Goal: Transaction & Acquisition: Purchase product/service

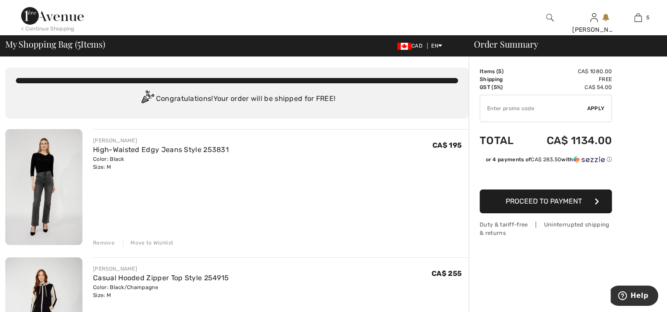
click at [48, 28] on div "< Continue Shopping" at bounding box center [47, 29] width 53 height 8
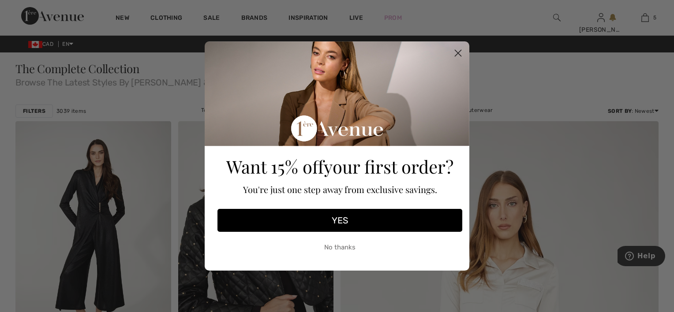
click at [461, 53] on circle "Close dialog" at bounding box center [458, 53] width 15 height 15
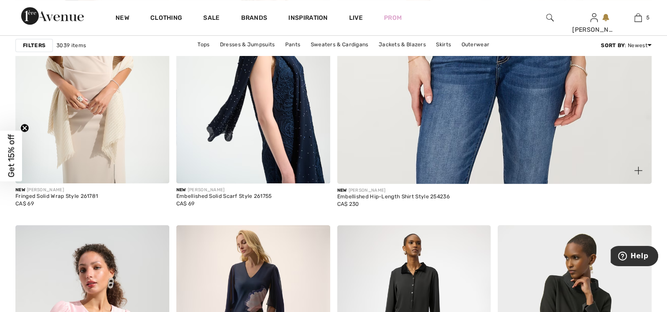
scroll to position [397, 0]
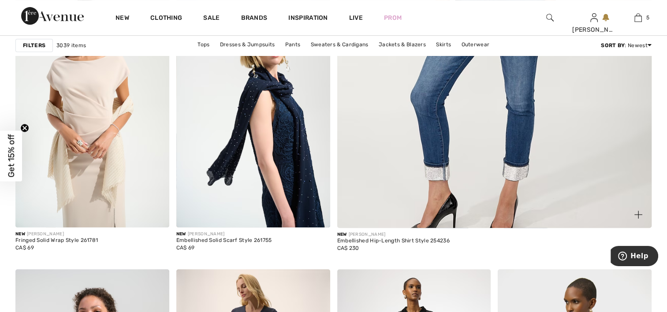
click at [638, 213] on img at bounding box center [639, 215] width 8 height 8
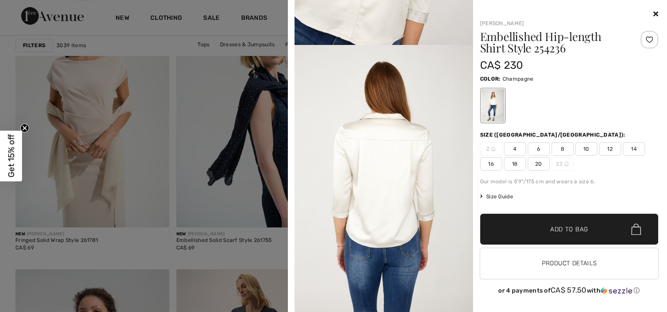
scroll to position [529, 0]
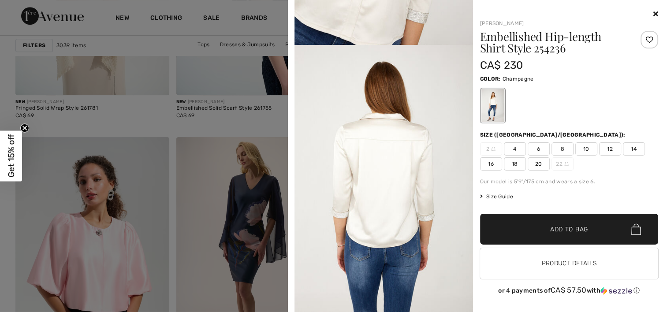
click at [657, 13] on icon at bounding box center [656, 13] width 5 height 7
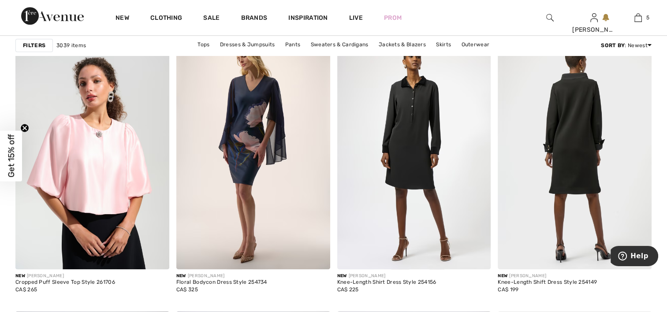
scroll to position [618, 0]
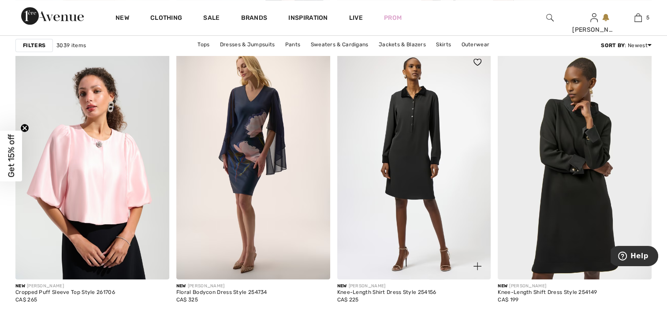
click at [477, 265] on img at bounding box center [478, 266] width 8 height 8
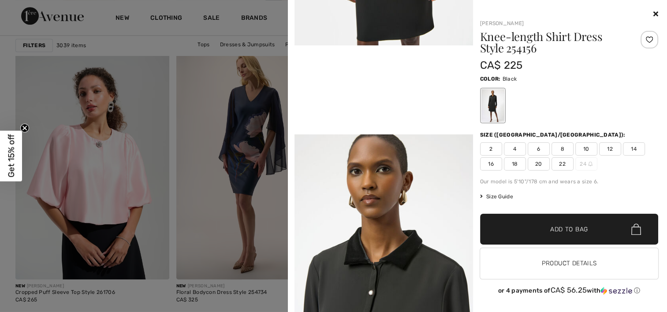
scroll to position [529, 0]
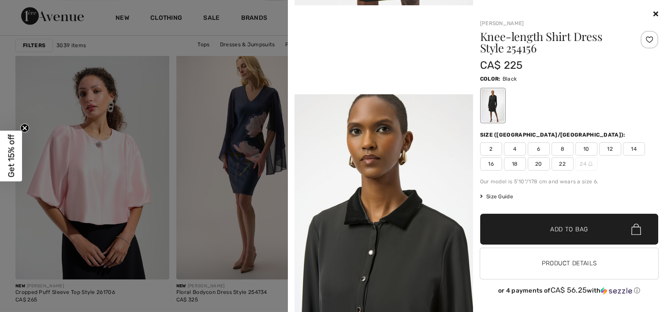
click at [656, 11] on icon at bounding box center [656, 13] width 5 height 7
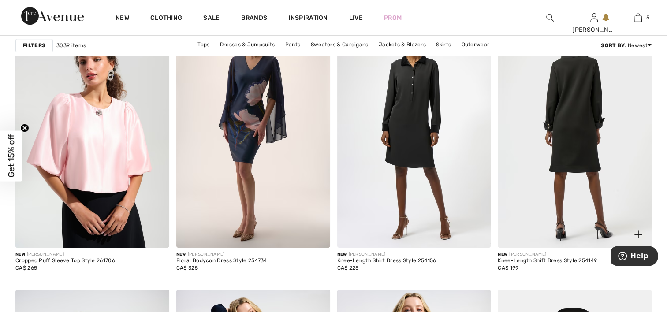
scroll to position [662, 0]
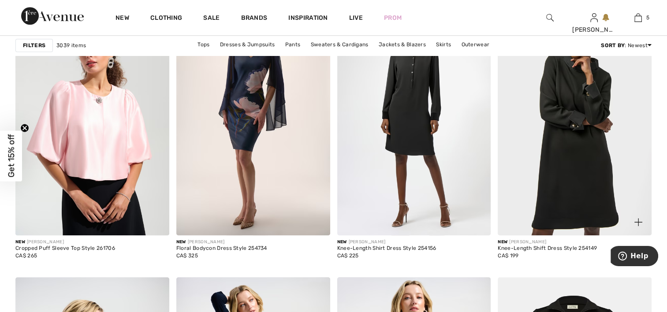
click at [637, 221] on img at bounding box center [639, 222] width 8 height 8
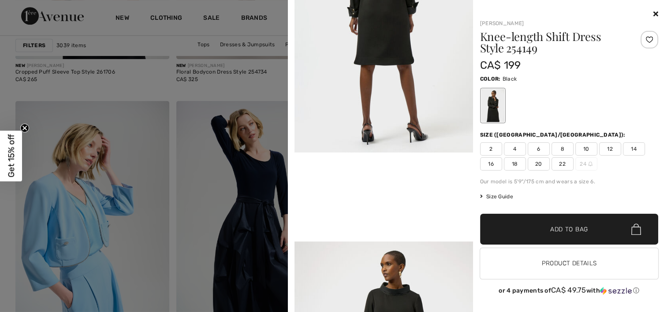
scroll to position [485, 0]
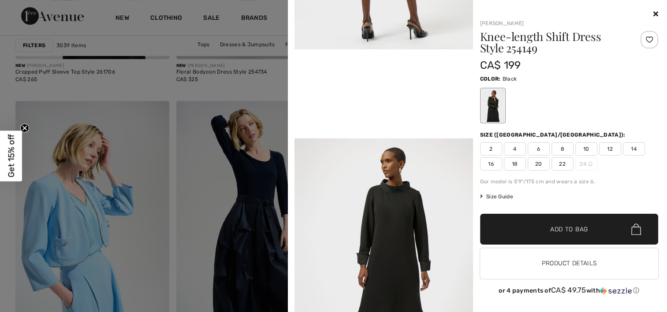
click at [659, 10] on div "Your browser does not support the video tag. Joseph Ribkoff Knee-length Shift D…" at bounding box center [478, 156] width 372 height 312
click at [656, 11] on icon at bounding box center [656, 13] width 5 height 7
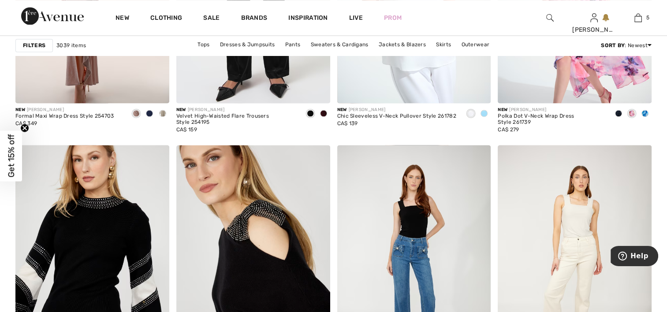
scroll to position [1500, 0]
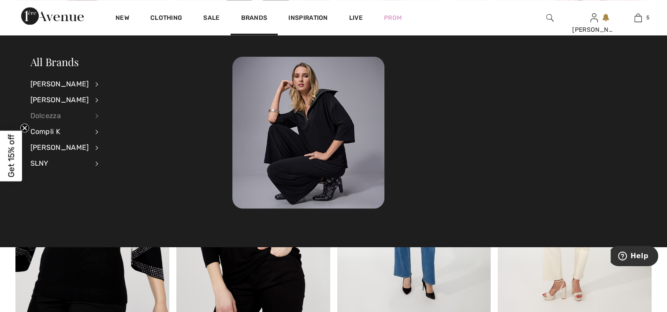
click at [49, 116] on div "Dolcezza" at bounding box center [59, 116] width 59 height 16
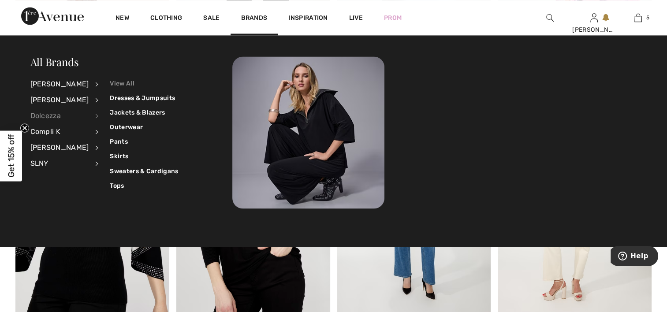
click at [125, 80] on link "View All" at bounding box center [144, 83] width 68 height 15
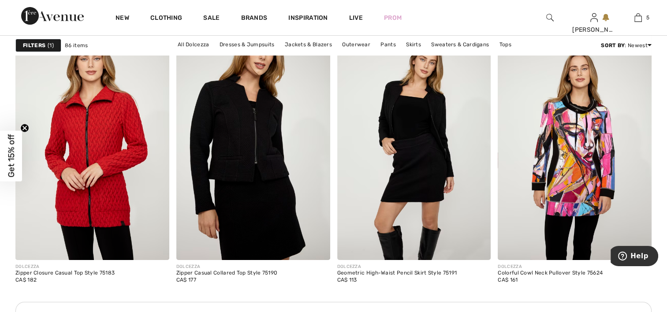
scroll to position [3309, 0]
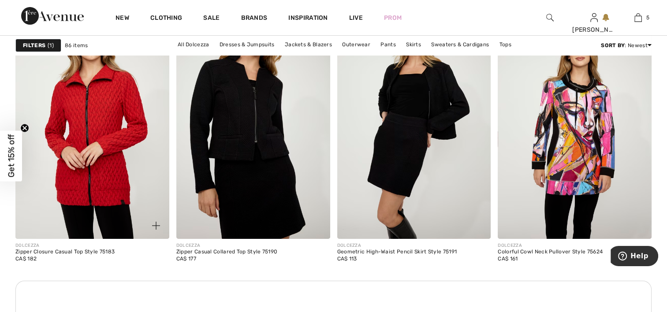
click at [157, 222] on img at bounding box center [156, 226] width 8 height 8
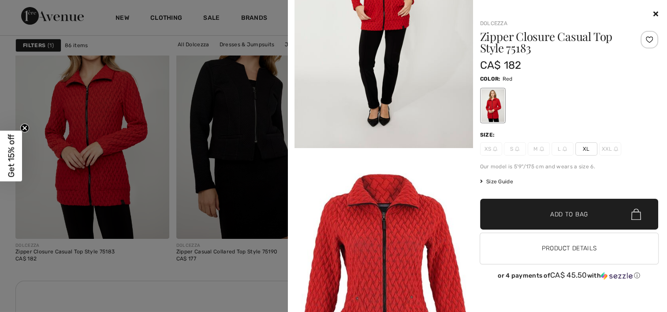
scroll to position [1015, 0]
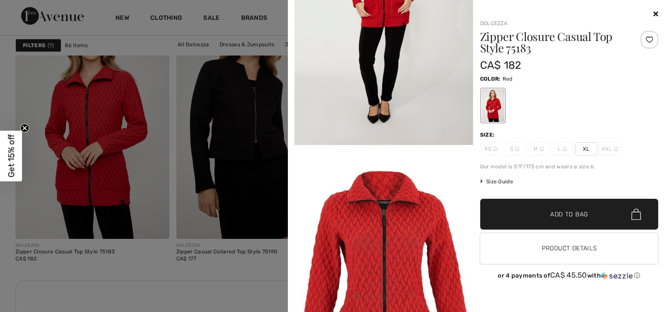
click at [656, 12] on icon at bounding box center [656, 13] width 5 height 7
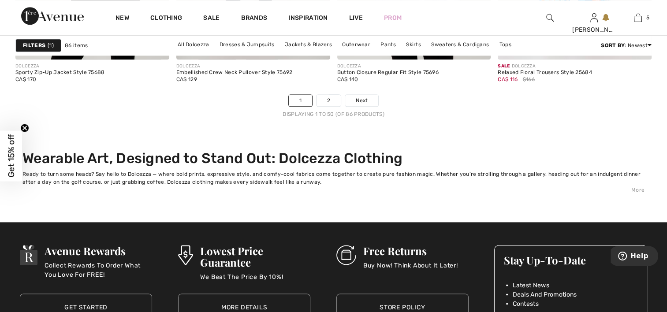
scroll to position [4412, 0]
click at [336, 97] on link "2" at bounding box center [329, 99] width 24 height 11
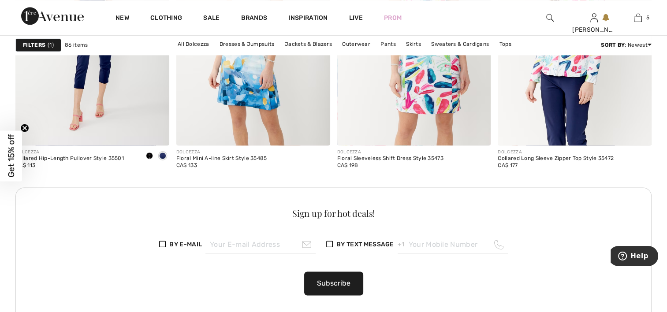
scroll to position [1235, 0]
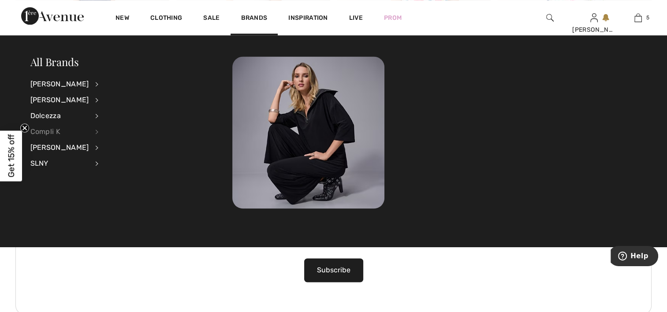
click at [58, 133] on div "Compli K" at bounding box center [59, 132] width 59 height 16
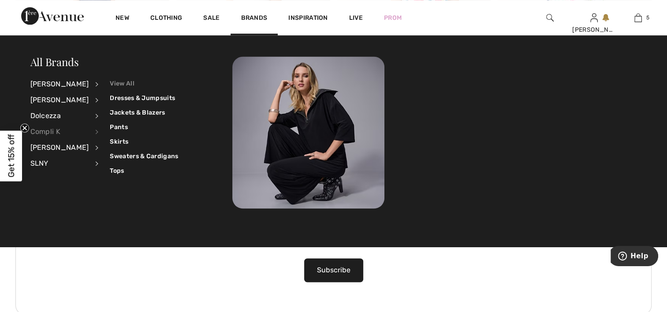
click at [132, 82] on link "View All" at bounding box center [144, 83] width 68 height 15
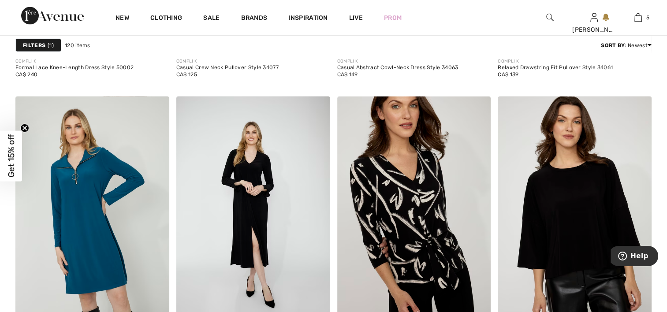
scroll to position [1853, 0]
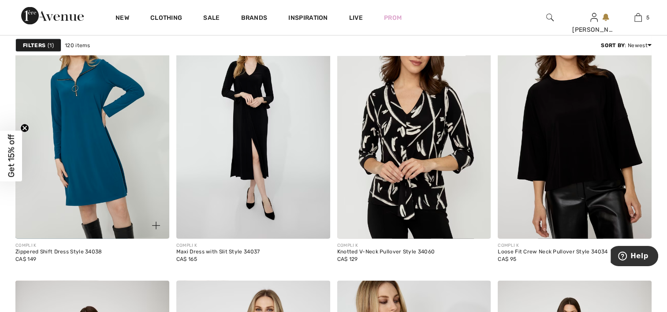
click at [156, 222] on img at bounding box center [156, 226] width 8 height 8
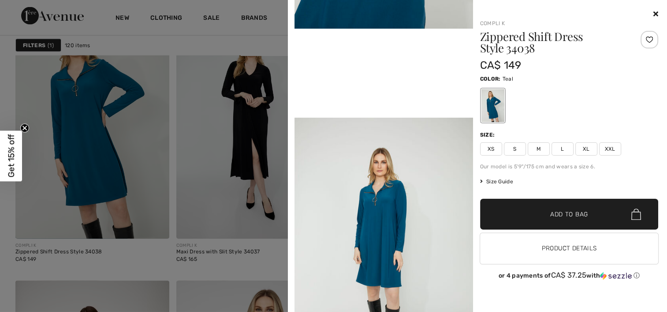
scroll to position [529, 0]
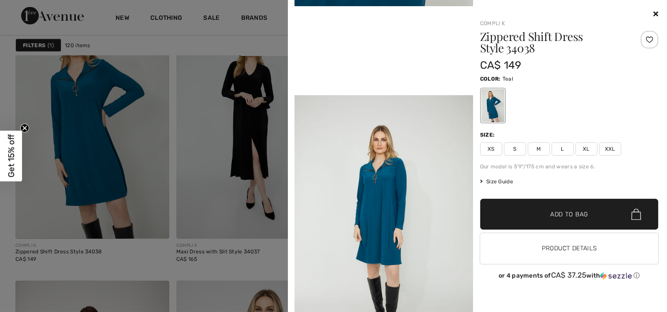
click at [654, 15] on icon at bounding box center [656, 13] width 5 height 7
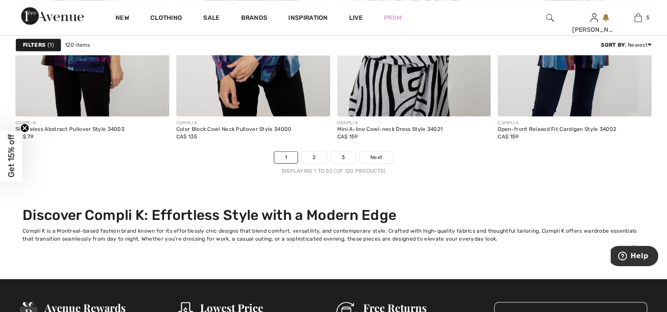
scroll to position [4368, 0]
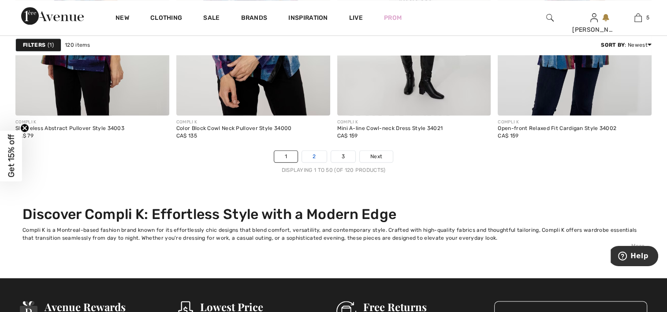
click at [318, 155] on link "2" at bounding box center [314, 156] width 24 height 11
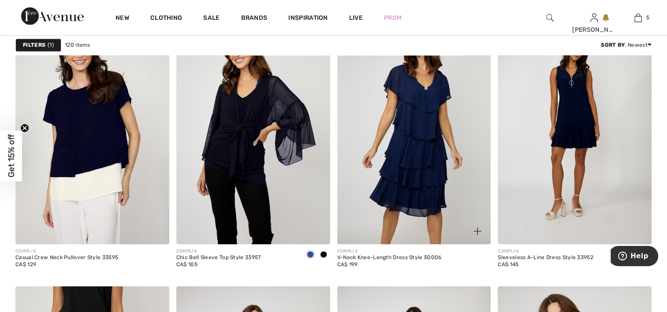
scroll to position [1588, 0]
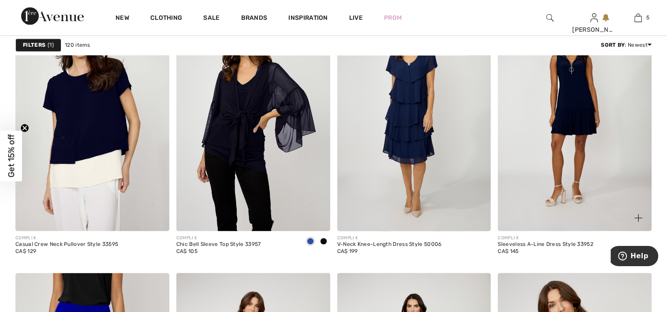
click at [636, 216] on img at bounding box center [639, 218] width 8 height 8
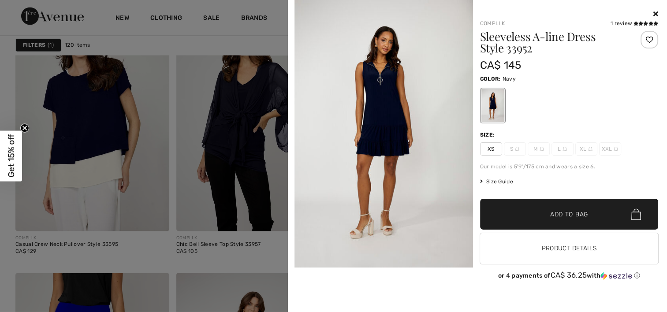
click at [658, 16] on icon at bounding box center [656, 13] width 5 height 7
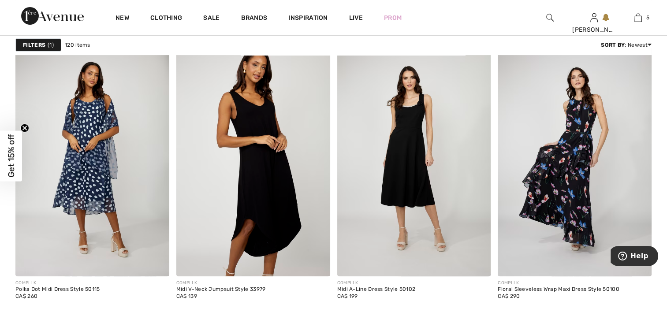
scroll to position [3662, 0]
click at [478, 259] on img at bounding box center [478, 263] width 8 height 8
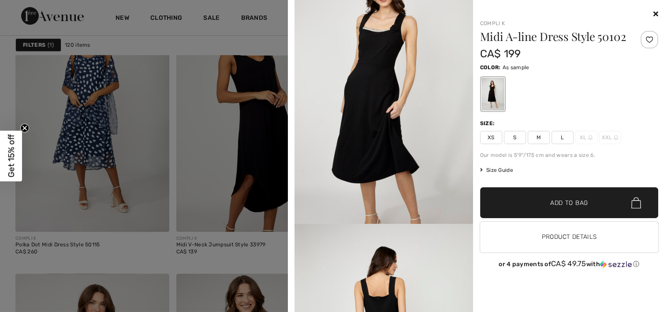
scroll to position [657, 0]
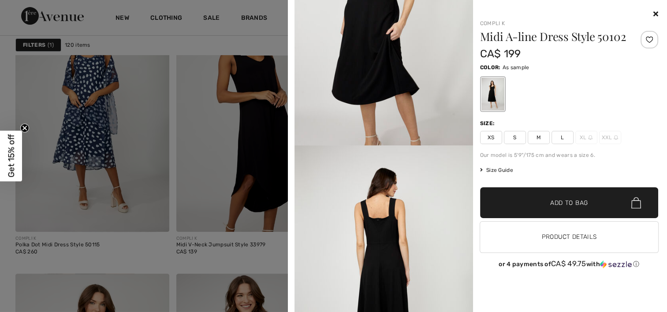
click at [391, 226] on img at bounding box center [384, 280] width 179 height 268
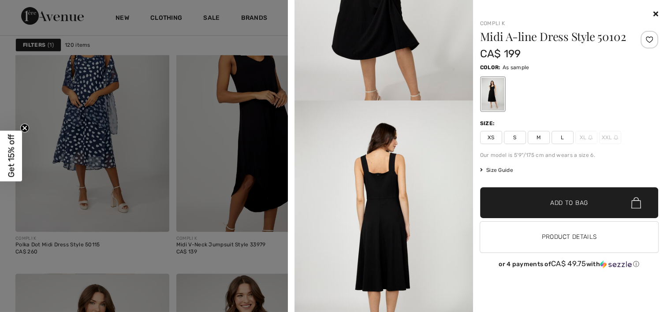
scroll to position [746, 0]
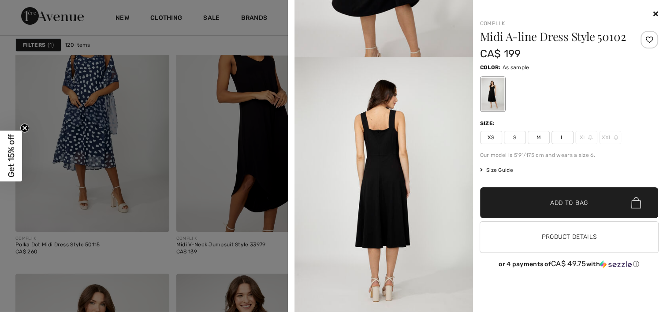
click at [537, 138] on span "M" at bounding box center [539, 137] width 22 height 13
click at [518, 198] on span "✔ Added to Bag Add to Bag" at bounding box center [569, 202] width 179 height 31
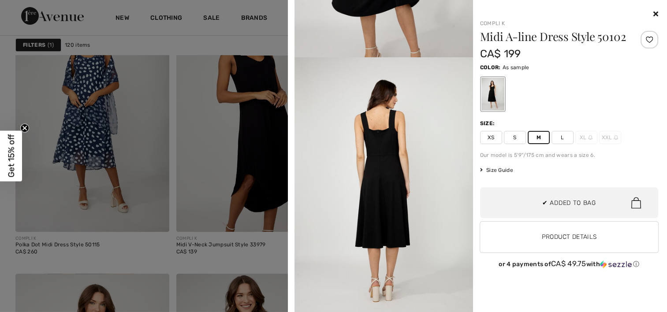
scroll to position [0, 0]
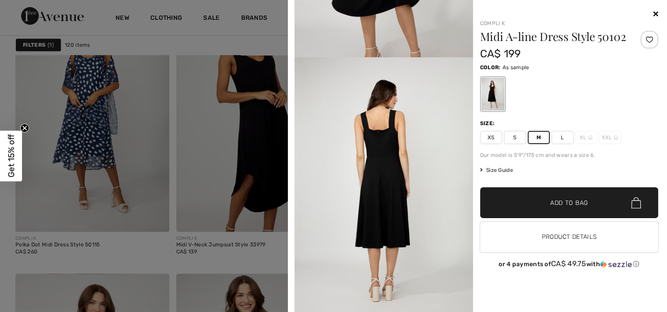
click at [655, 12] on icon at bounding box center [656, 13] width 5 height 7
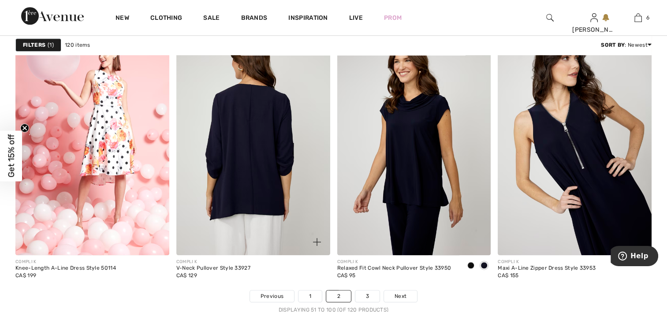
scroll to position [4279, 0]
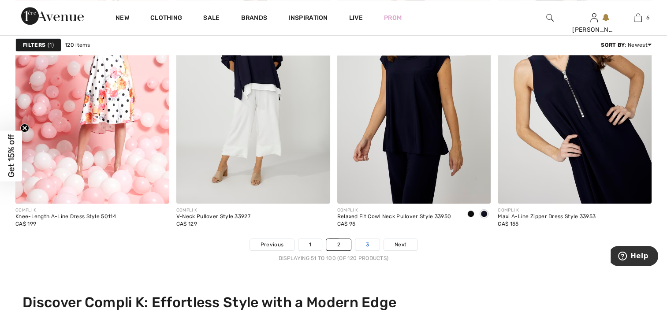
click at [364, 243] on link "3" at bounding box center [368, 244] width 24 height 11
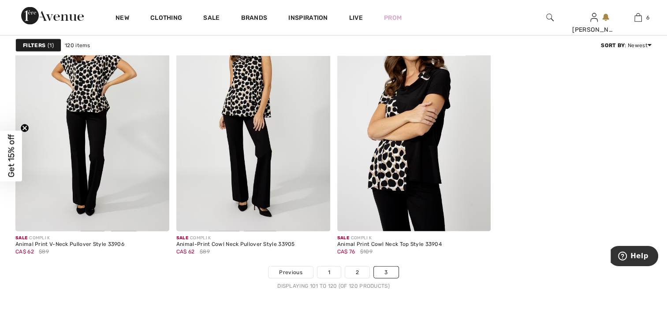
scroll to position [1897, 0]
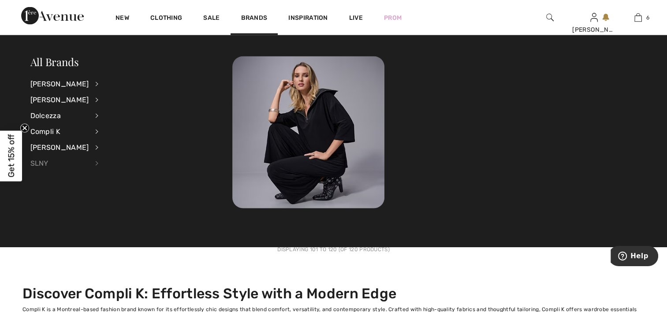
click at [40, 161] on div "SLNY" at bounding box center [59, 164] width 59 height 16
click at [118, 85] on link "View All" at bounding box center [142, 83] width 65 height 15
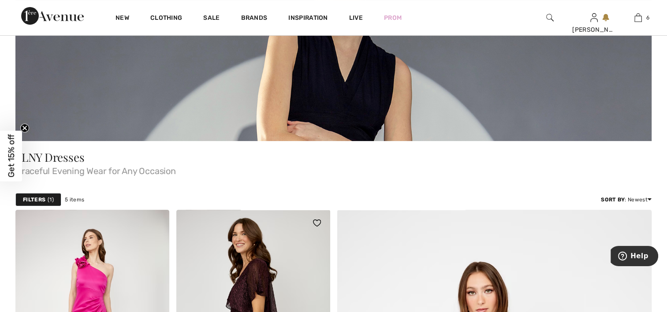
scroll to position [88, 0]
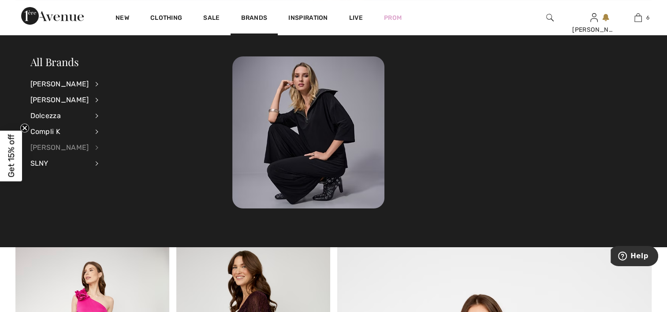
click at [48, 147] on div "[PERSON_NAME]" at bounding box center [59, 148] width 59 height 16
click at [118, 81] on link "View All" at bounding box center [142, 83] width 65 height 15
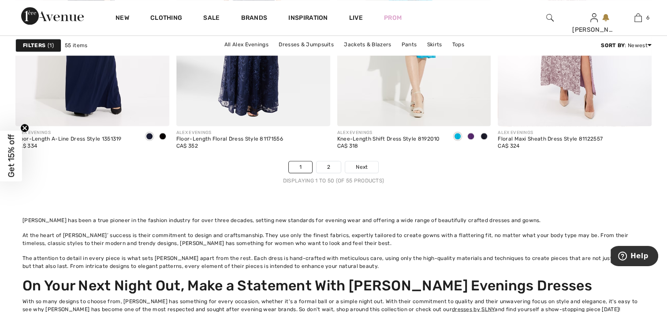
scroll to position [4412, 0]
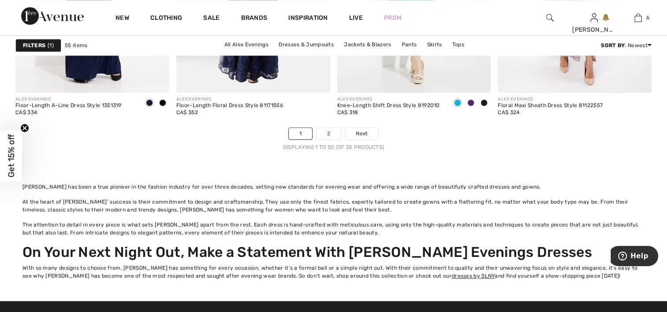
click at [326, 128] on link "2" at bounding box center [329, 133] width 24 height 11
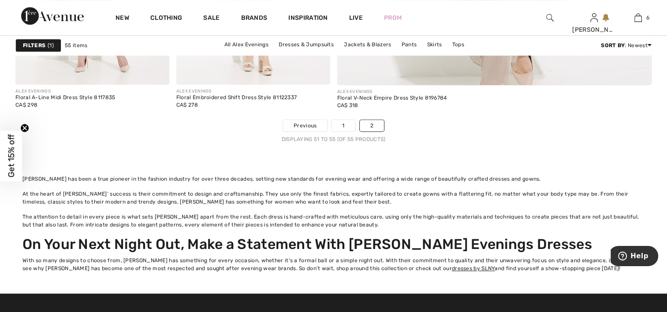
scroll to position [750, 0]
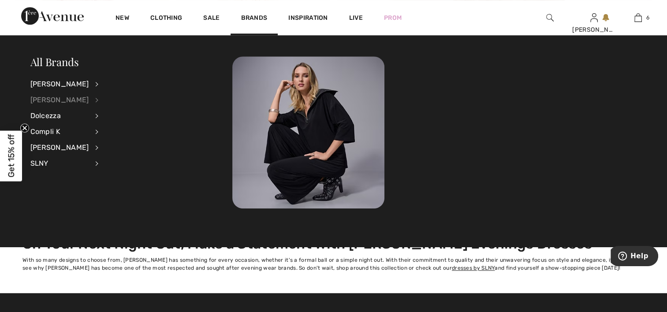
click at [67, 95] on div "[PERSON_NAME]" at bounding box center [59, 100] width 59 height 16
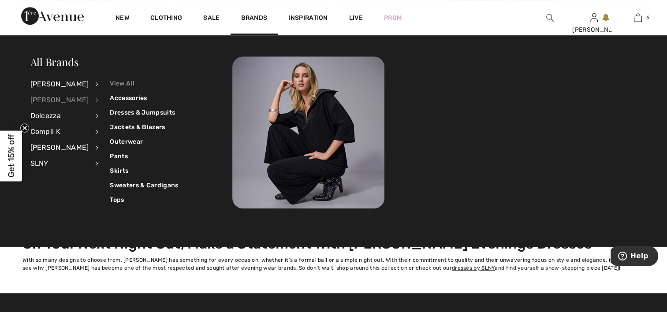
click at [116, 84] on link "View All" at bounding box center [144, 83] width 68 height 15
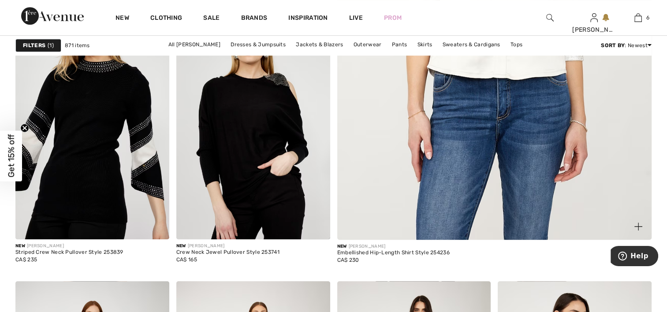
scroll to position [618, 0]
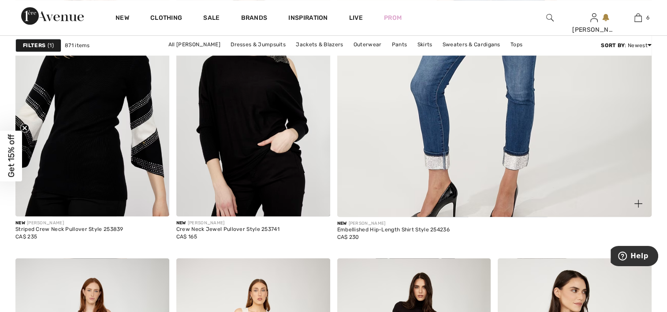
click at [638, 202] on img at bounding box center [639, 204] width 8 height 8
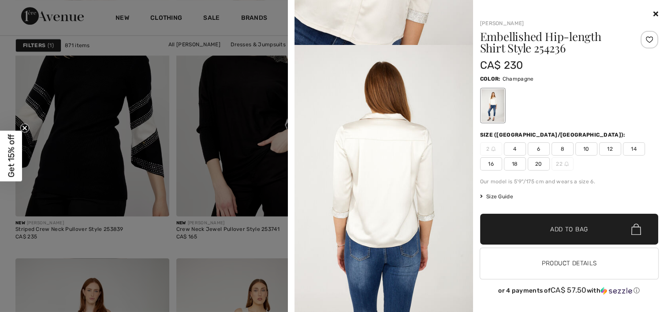
scroll to position [1015, 0]
click at [655, 14] on icon at bounding box center [656, 13] width 5 height 7
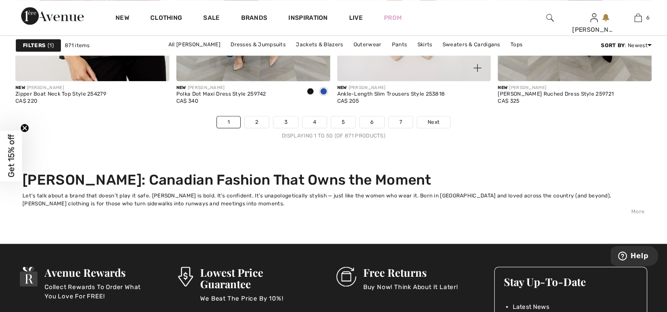
scroll to position [4412, 0]
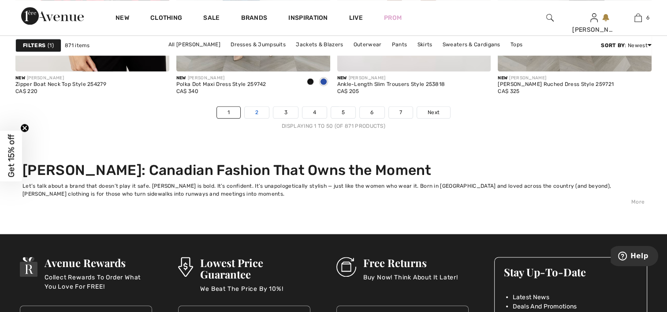
click at [259, 109] on link "2" at bounding box center [257, 112] width 24 height 11
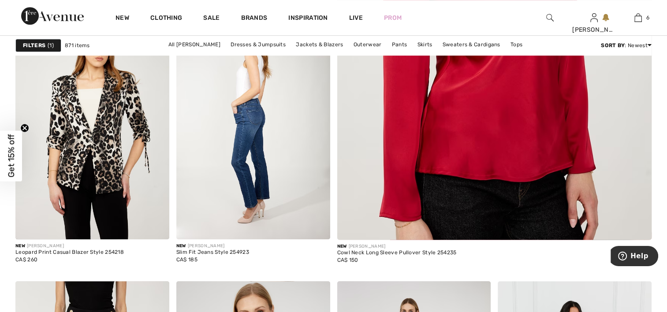
scroll to position [618, 0]
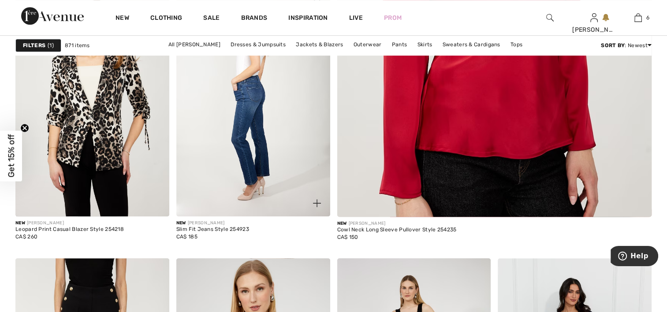
click at [277, 155] on img at bounding box center [253, 101] width 154 height 231
